Goal: Navigation & Orientation: Find specific page/section

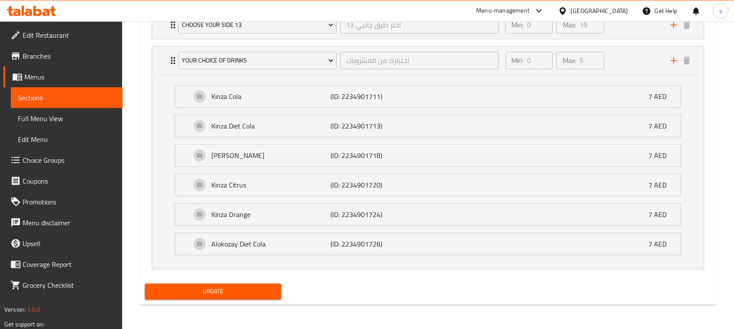
scroll to position [544, 0]
click at [538, 13] on icon at bounding box center [539, 11] width 10 height 10
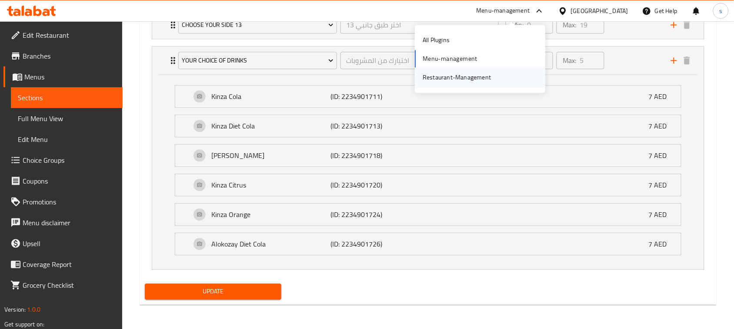
click at [490, 72] on div "Restaurant-Management" at bounding box center [456, 77] width 82 height 20
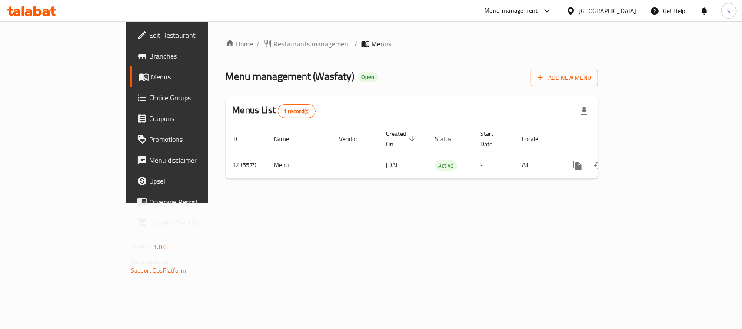
click at [580, 12] on div "[GEOGRAPHIC_DATA]" at bounding box center [607, 11] width 57 height 10
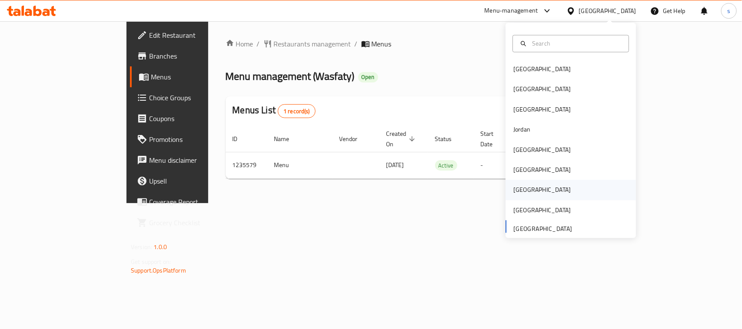
click at [513, 186] on div "[GEOGRAPHIC_DATA]" at bounding box center [541, 191] width 57 height 10
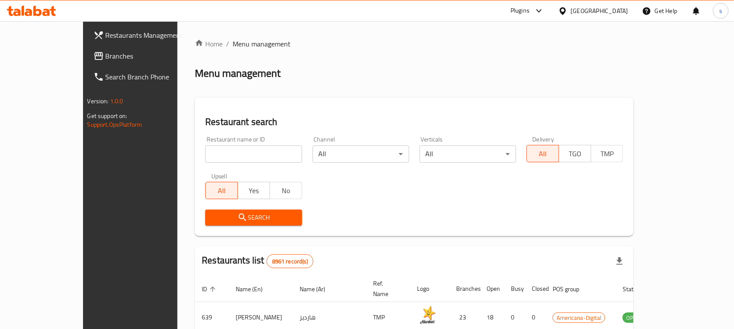
click at [86, 62] on link "Branches" at bounding box center [145, 56] width 119 height 21
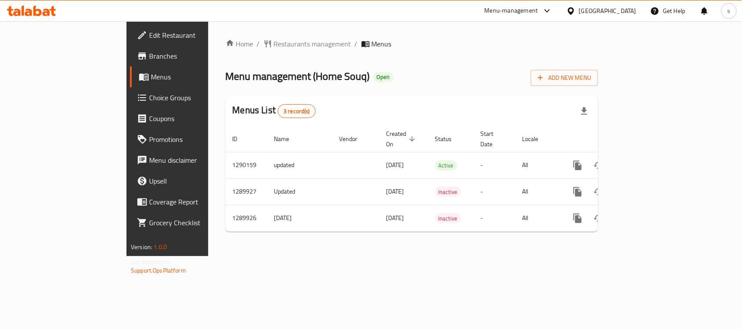
click at [579, 13] on div at bounding box center [572, 11] width 13 height 10
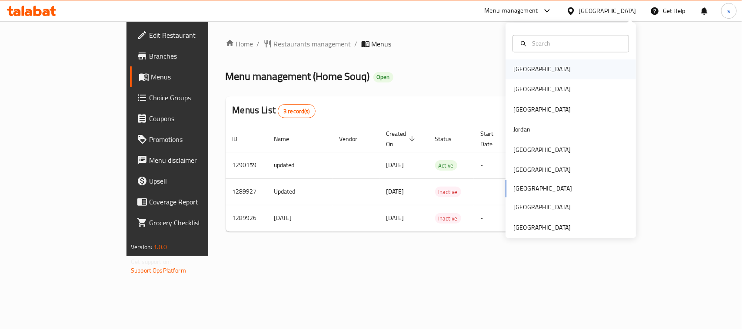
click at [526, 76] on div "[GEOGRAPHIC_DATA]" at bounding box center [541, 70] width 71 height 20
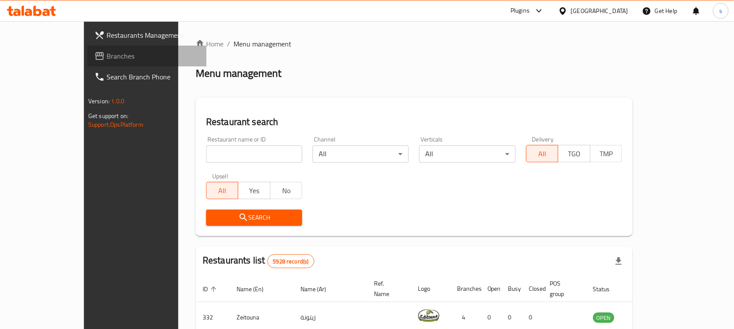
click at [106, 60] on span "Branches" at bounding box center [152, 56] width 93 height 10
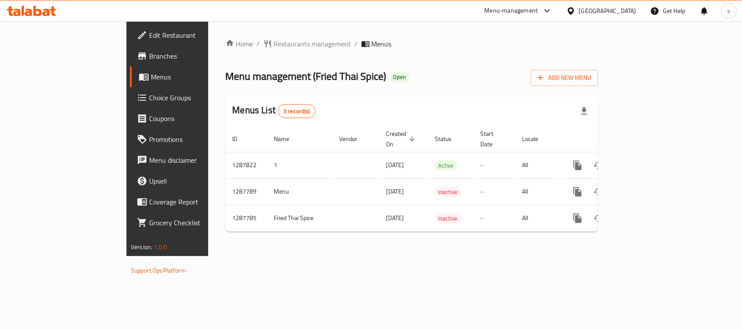
click at [579, 9] on div at bounding box center [572, 11] width 13 height 10
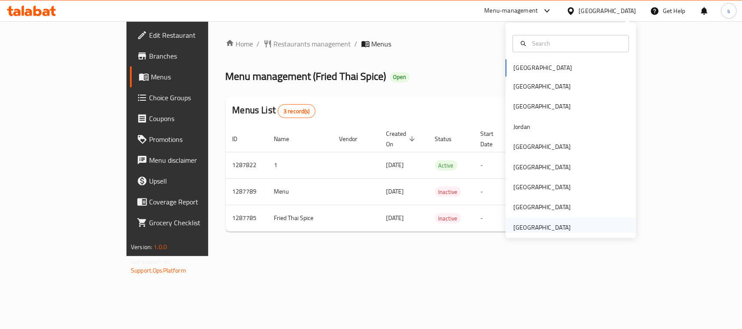
click at [555, 225] on div "[GEOGRAPHIC_DATA]" at bounding box center [541, 228] width 57 height 10
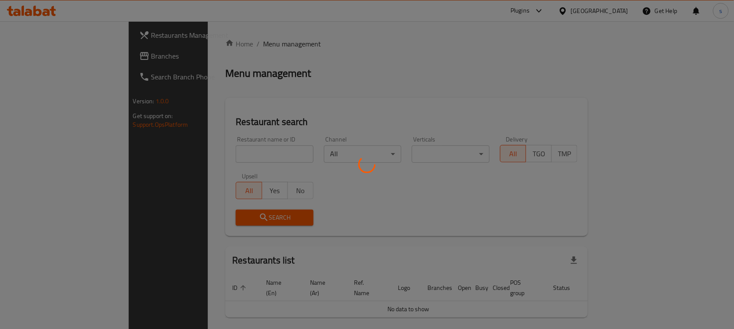
click at [40, 57] on div at bounding box center [367, 164] width 734 height 329
click at [42, 59] on div at bounding box center [367, 164] width 734 height 329
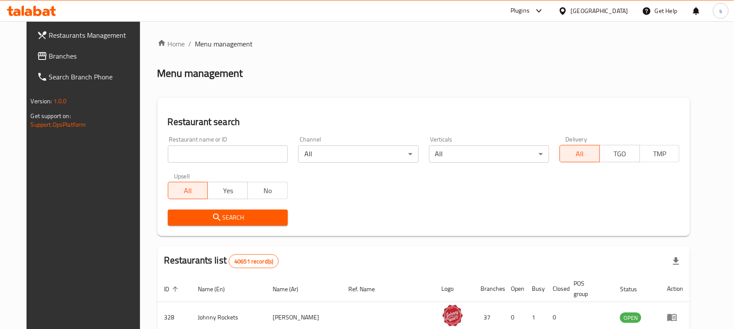
click at [46, 63] on link "Branches" at bounding box center [89, 56] width 119 height 21
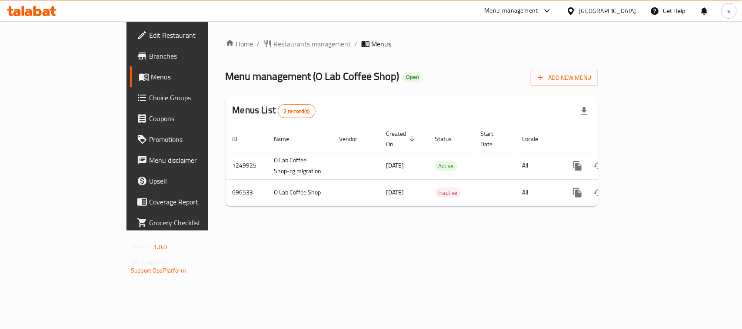
click at [596, 13] on div "[GEOGRAPHIC_DATA]" at bounding box center [607, 11] width 57 height 10
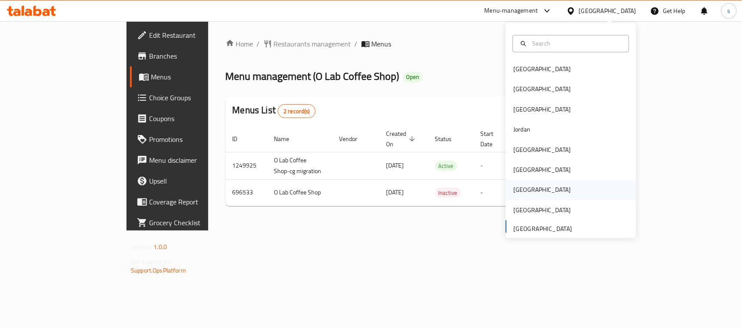
click at [518, 188] on div "[GEOGRAPHIC_DATA]" at bounding box center [541, 191] width 57 height 10
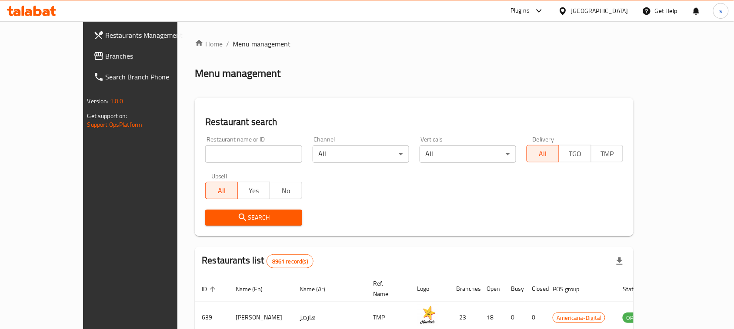
click at [106, 55] on span "Branches" at bounding box center [152, 56] width 93 height 10
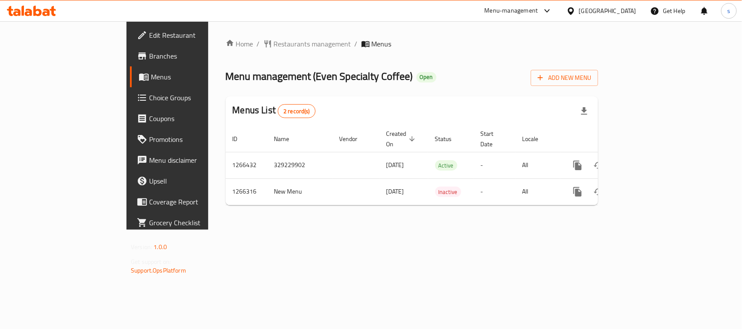
click at [552, 12] on icon at bounding box center [547, 11] width 10 height 10
click at [498, 75] on div "Restaurant-Management" at bounding box center [506, 76] width 68 height 10
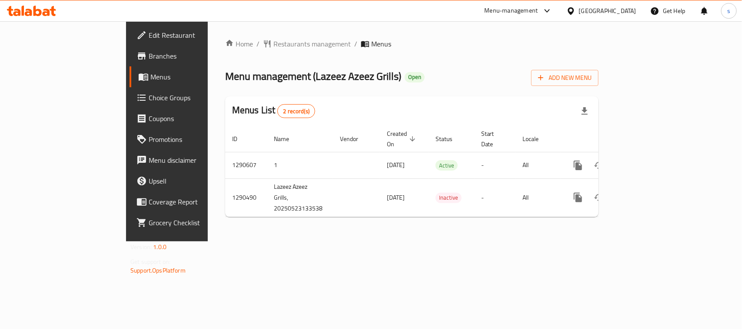
click at [578, 13] on div at bounding box center [572, 11] width 13 height 10
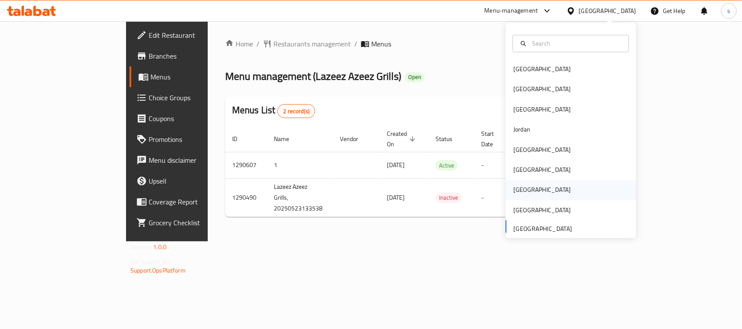
click at [516, 189] on div "[GEOGRAPHIC_DATA]" at bounding box center [541, 191] width 57 height 10
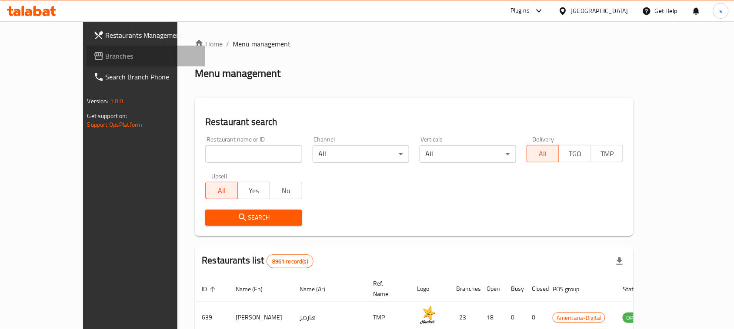
click at [106, 55] on span "Branches" at bounding box center [152, 56] width 93 height 10
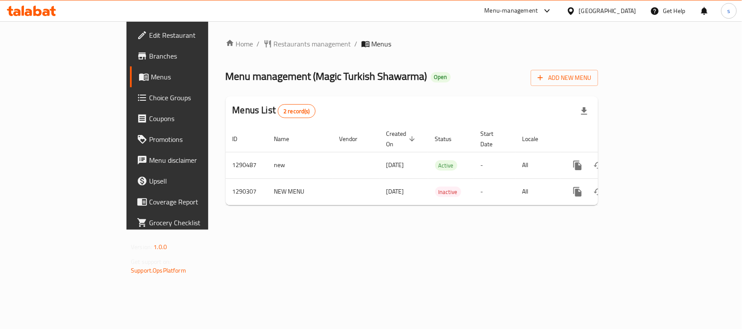
click at [552, 12] on icon at bounding box center [547, 11] width 10 height 10
click at [550, 76] on div "Restaurant-Management" at bounding box center [529, 76] width 130 height 20
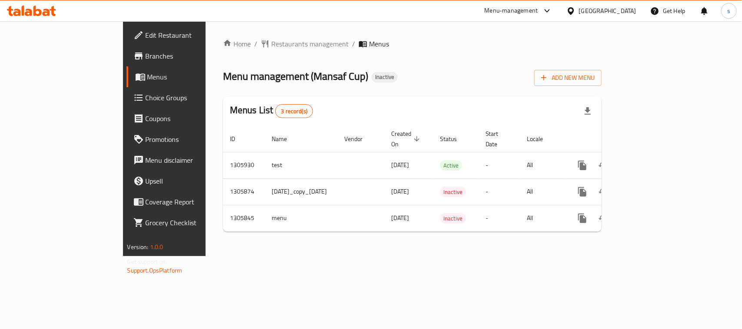
click at [592, 9] on div "[GEOGRAPHIC_DATA]" at bounding box center [607, 11] width 57 height 10
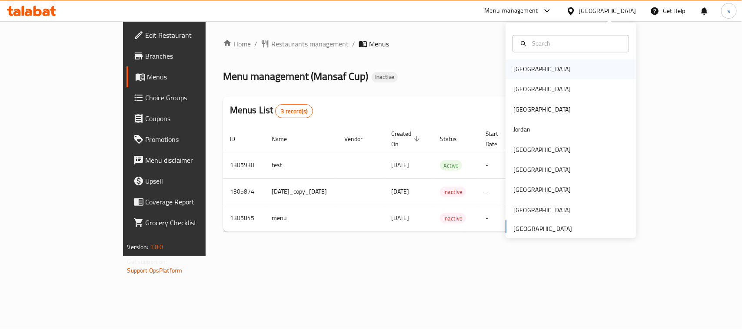
click at [525, 66] on div "[GEOGRAPHIC_DATA]" at bounding box center [541, 70] width 57 height 10
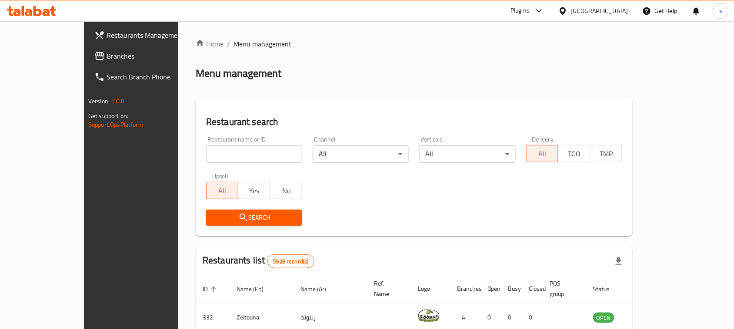
click at [87, 64] on link "Branches" at bounding box center [146, 56] width 119 height 21
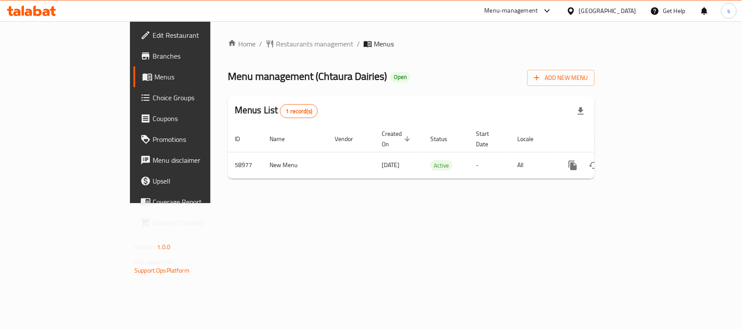
click at [552, 8] on div at bounding box center [545, 11] width 14 height 10
click at [505, 79] on div "Restaurant-Management" at bounding box center [501, 76] width 68 height 10
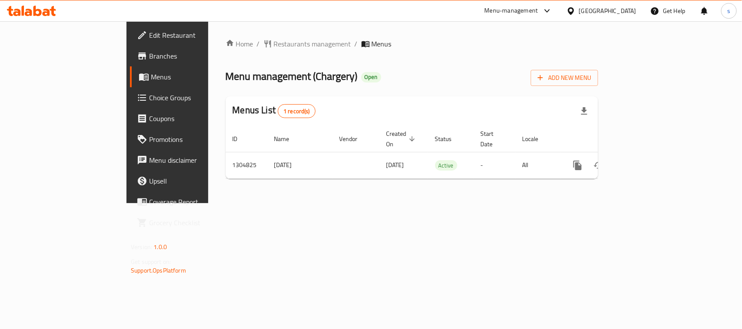
click at [575, 10] on icon at bounding box center [570, 11] width 9 height 9
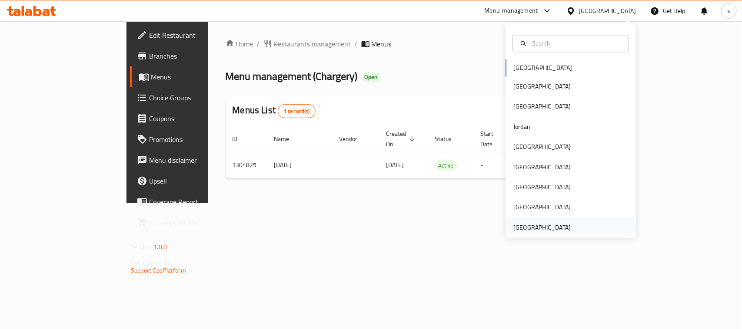
click at [532, 224] on div "[GEOGRAPHIC_DATA]" at bounding box center [541, 228] width 57 height 10
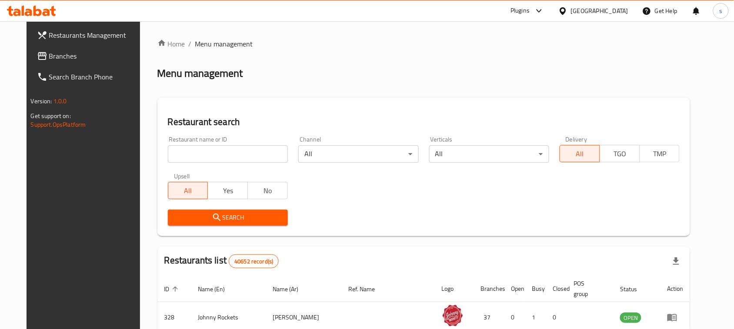
click at [30, 62] on link "Branches" at bounding box center [89, 56] width 119 height 21
